Goal: Find specific page/section: Find specific page/section

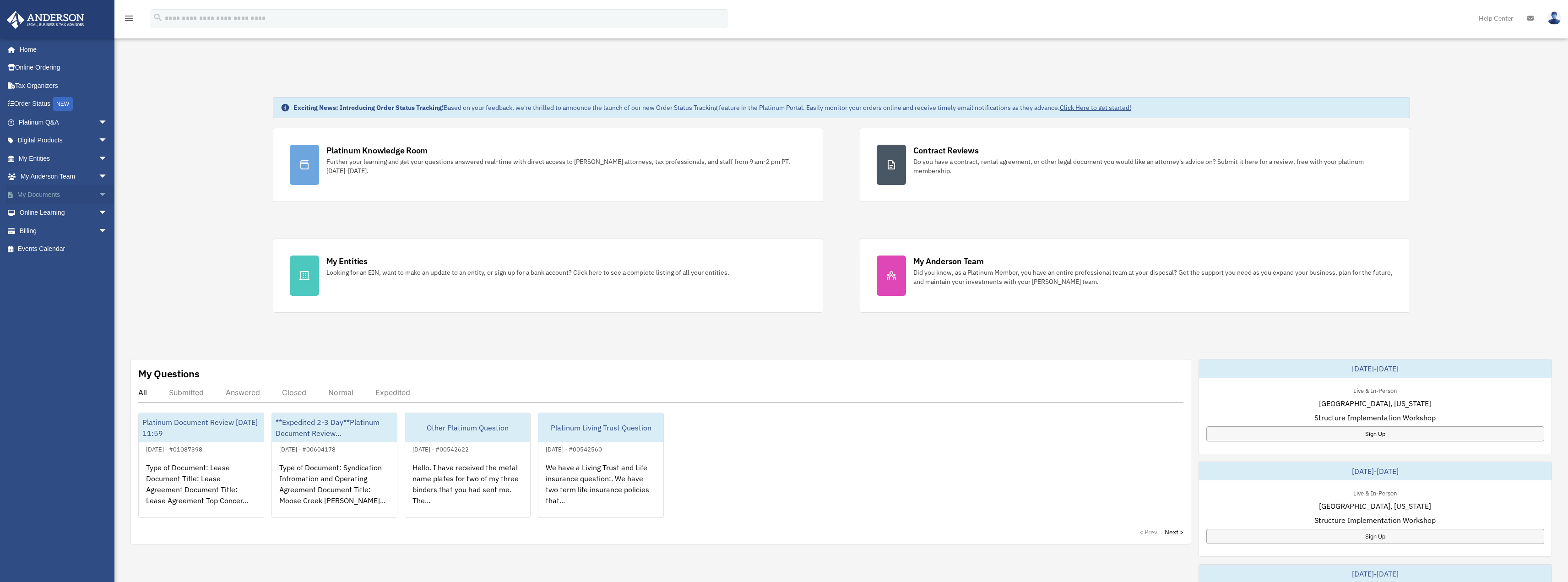
click at [99, 198] on span "arrow_drop_down" at bounding box center [108, 195] width 18 height 19
click at [57, 216] on link "Box" at bounding box center [67, 213] width 109 height 18
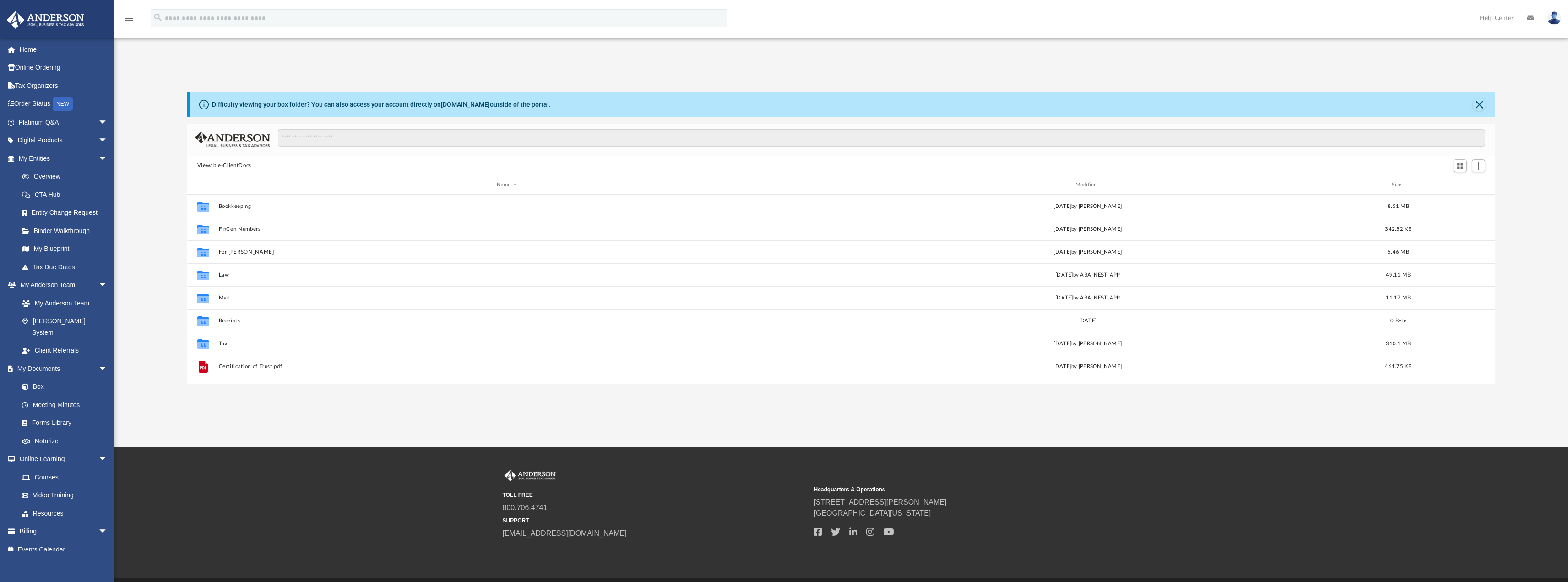
scroll to position [201, 1301]
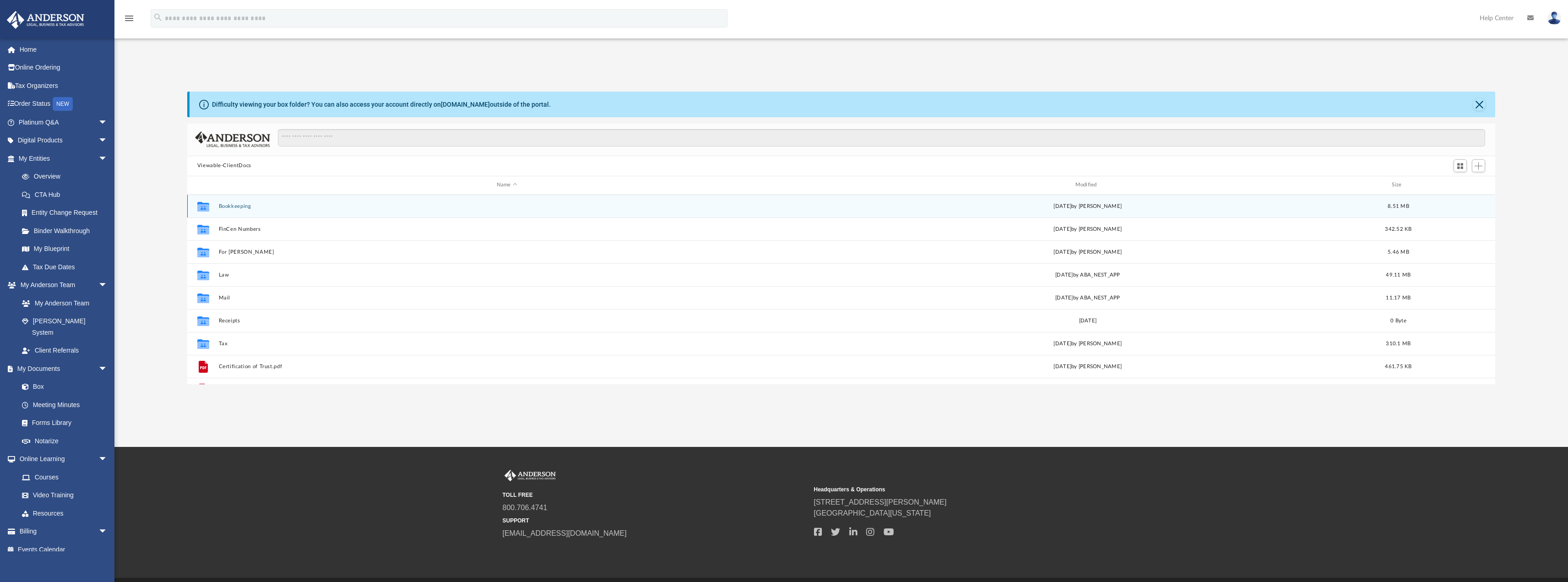
click at [230, 204] on button "Bookkeeping" at bounding box center [507, 206] width 577 height 6
